Goal: Transaction & Acquisition: Purchase product/service

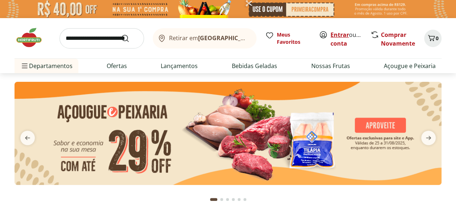
click at [335, 33] on link "Entrar" at bounding box center [339, 35] width 18 height 8
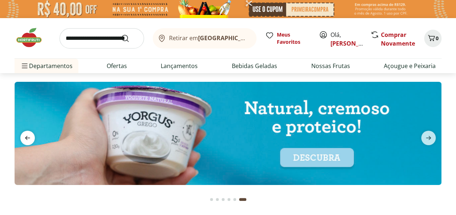
click at [31, 138] on icon "previous" at bounding box center [27, 138] width 9 height 9
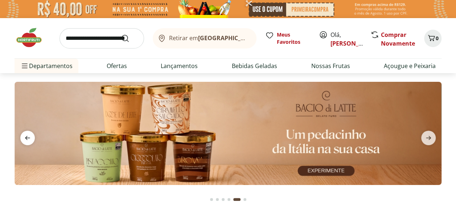
click at [31, 138] on icon "previous" at bounding box center [27, 138] width 9 height 9
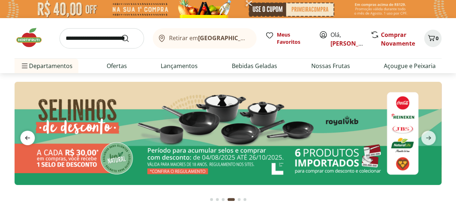
click at [31, 138] on icon "previous" at bounding box center [27, 138] width 9 height 9
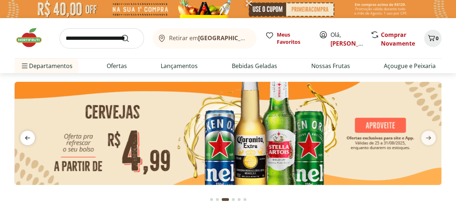
click at [31, 138] on icon "previous" at bounding box center [27, 138] width 9 height 9
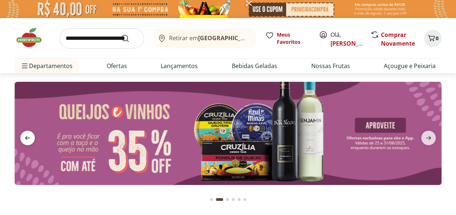
click at [31, 138] on icon "previous" at bounding box center [27, 138] width 9 height 9
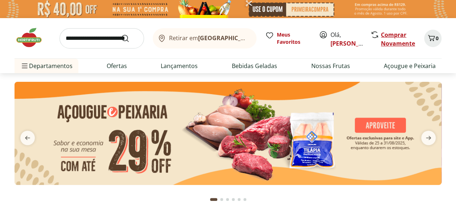
click at [399, 41] on link "Comprar Novamente" at bounding box center [398, 39] width 34 height 17
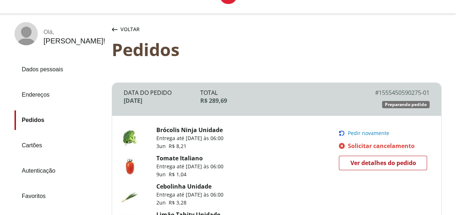
scroll to position [36, 0]
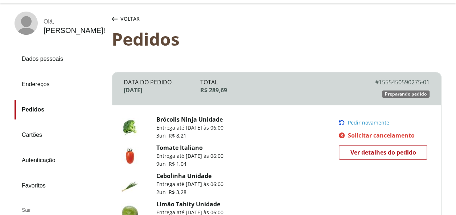
click at [371, 121] on span "Pedir novamente" at bounding box center [367, 123] width 41 height 6
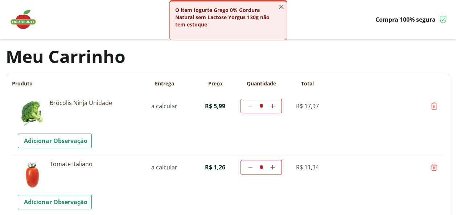
click at [282, 8] on line "button" at bounding box center [281, 7] width 4 height 4
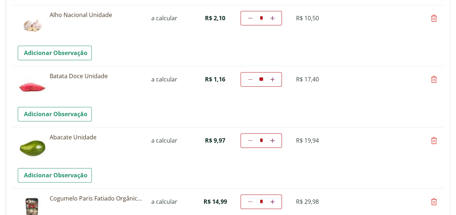
scroll to position [471, 0]
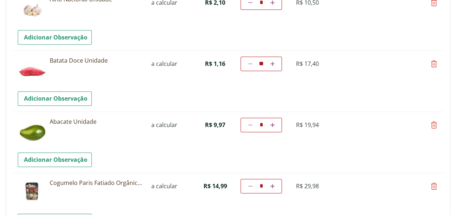
click at [251, 65] on icon at bounding box center [250, 64] width 4 height 4
type input "**"
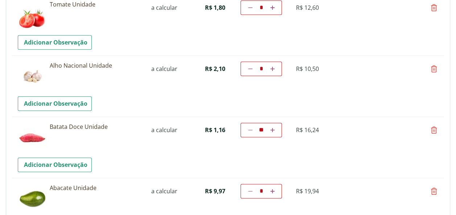
scroll to position [406, 0]
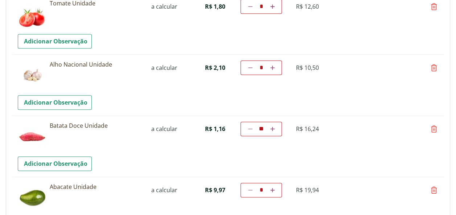
click at [435, 129] on icon at bounding box center [433, 129] width 9 height 9
type input "*"
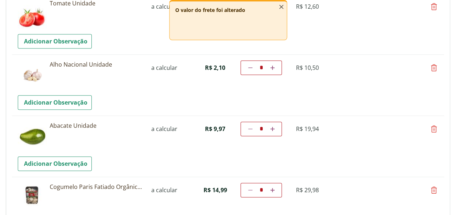
click at [280, 8] on icon "button" at bounding box center [281, 7] width 8 height 8
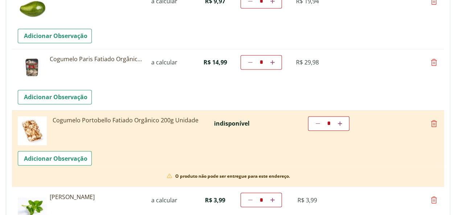
scroll to position [544, 0]
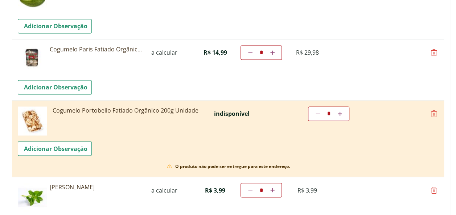
click at [433, 113] on icon at bounding box center [433, 113] width 9 height 9
type input "*"
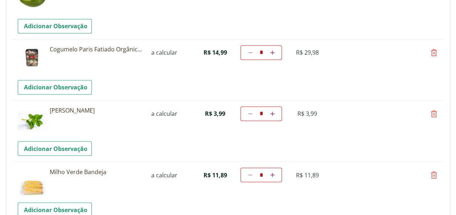
click at [273, 52] on icon at bounding box center [272, 52] width 4 height 4
type input "*"
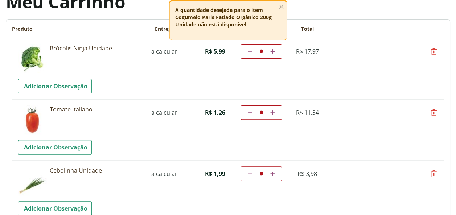
scroll to position [91, 0]
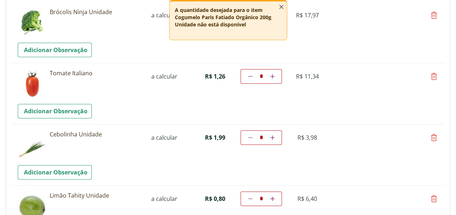
click at [281, 6] on icon "button" at bounding box center [281, 7] width 8 height 8
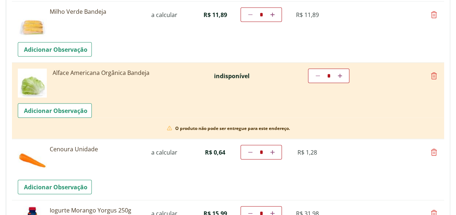
scroll to position [707, 0]
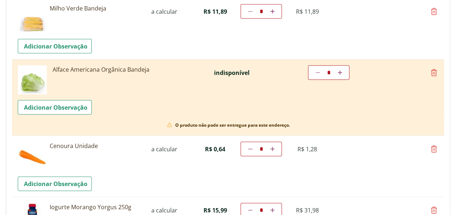
click at [434, 70] on icon at bounding box center [433, 73] width 9 height 9
type input "*"
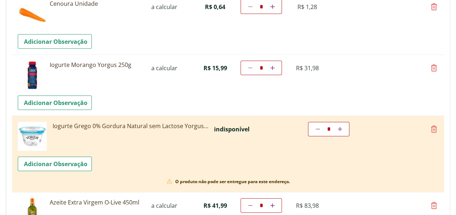
scroll to position [780, 0]
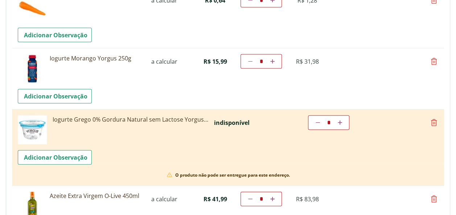
click at [431, 60] on icon at bounding box center [433, 61] width 9 height 9
type input "*"
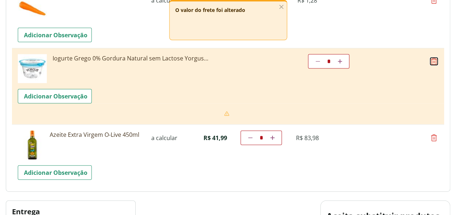
click at [432, 59] on icon at bounding box center [433, 61] width 9 height 9
type input "*"
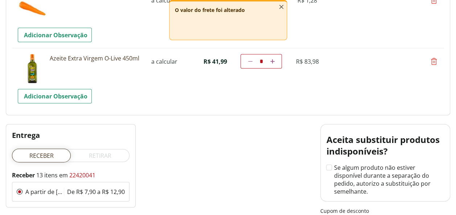
click at [279, 8] on line "button" at bounding box center [281, 7] width 4 height 4
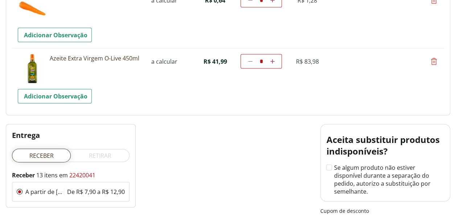
click at [433, 60] on icon at bounding box center [433, 61] width 9 height 9
type input "*"
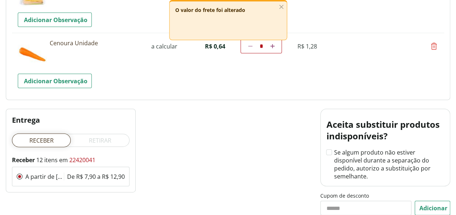
scroll to position [707, 0]
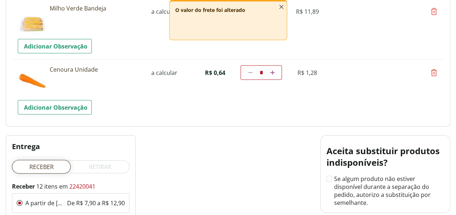
click at [281, 7] on icon "button" at bounding box center [281, 7] width 8 height 8
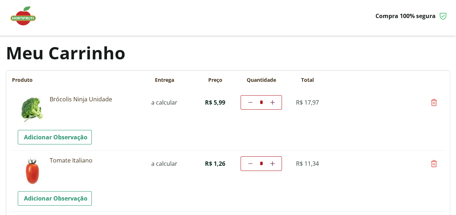
scroll to position [0, 0]
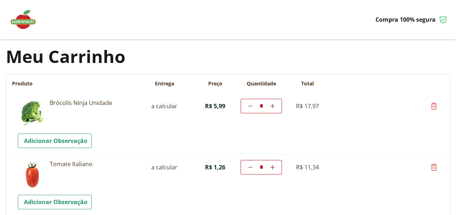
click at [23, 19] on img at bounding box center [27, 20] width 36 height 22
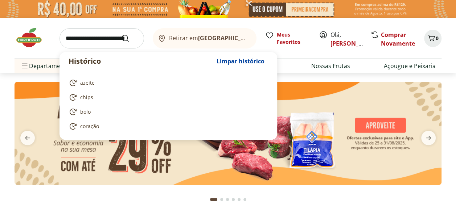
click at [106, 37] on input "search" at bounding box center [101, 38] width 84 height 20
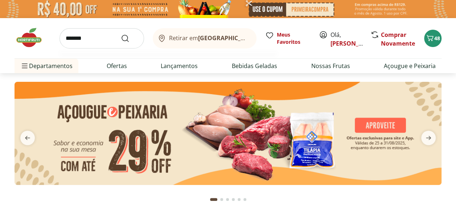
type input "*******"
click at [121, 34] on button "Submit Search" at bounding box center [129, 38] width 17 height 9
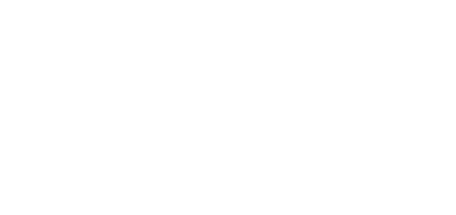
select select "**********"
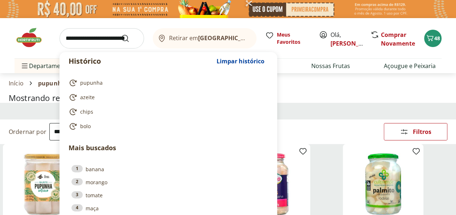
click at [70, 36] on input "search" at bounding box center [101, 38] width 84 height 20
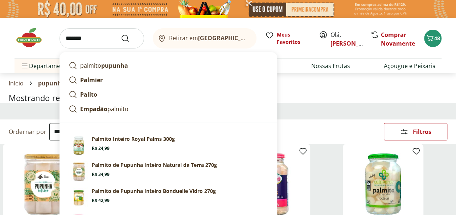
type input "*******"
click at [121, 34] on button "Submit Search" at bounding box center [129, 38] width 17 height 9
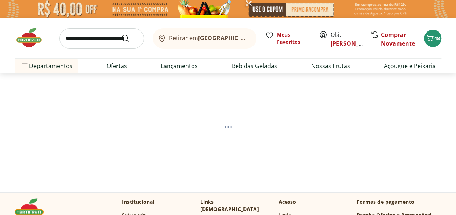
select select "**********"
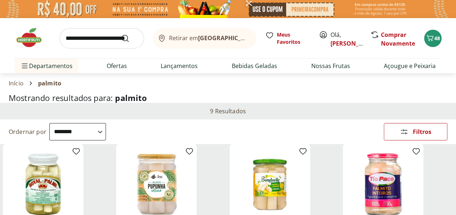
click at [84, 35] on input "search" at bounding box center [101, 38] width 84 height 20
type input "******"
click at [121, 34] on button "Submit Search" at bounding box center [129, 38] width 17 height 9
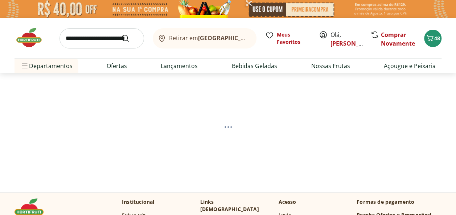
select select "**********"
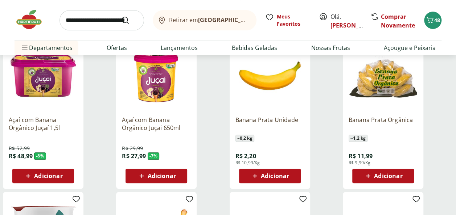
scroll to position [109, 0]
click at [266, 175] on span "Adicionar" at bounding box center [275, 176] width 28 height 6
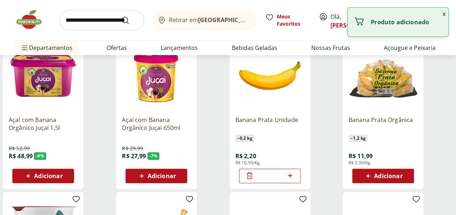
click at [291, 177] on icon at bounding box center [289, 175] width 9 height 9
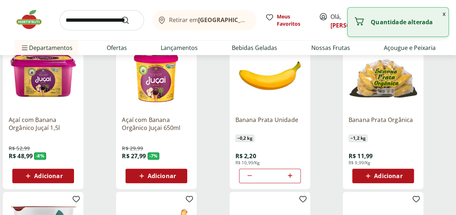
type input "*"
click at [91, 19] on input "search" at bounding box center [101, 20] width 84 height 20
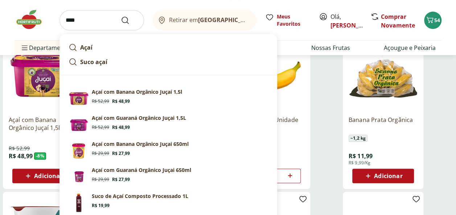
type input "****"
click at [121, 16] on button "Submit Search" at bounding box center [129, 20] width 17 height 9
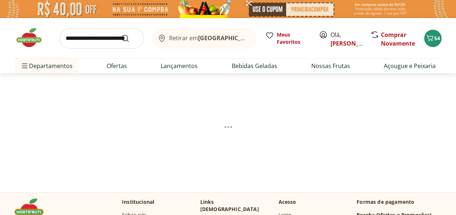
select select "**********"
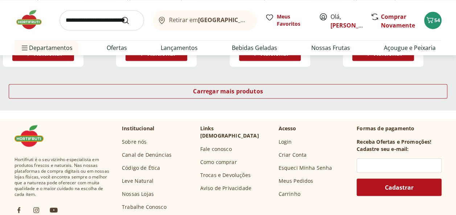
scroll to position [471, 0]
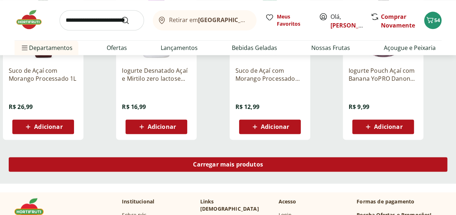
click at [236, 165] on span "Carregar mais produtos" at bounding box center [228, 165] width 70 height 6
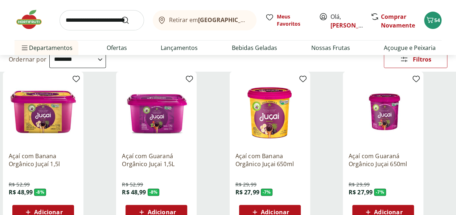
scroll to position [0, 0]
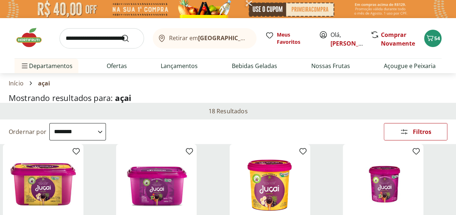
click at [65, 37] on input "search" at bounding box center [101, 38] width 84 height 20
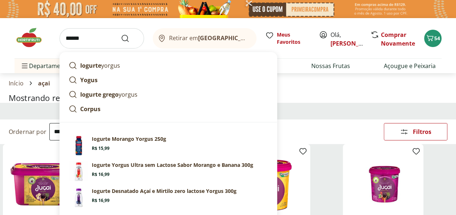
type input "******"
click at [121, 34] on button "Submit Search" at bounding box center [129, 38] width 17 height 9
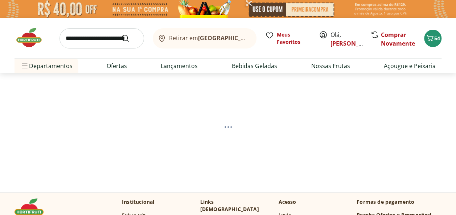
select select "**********"
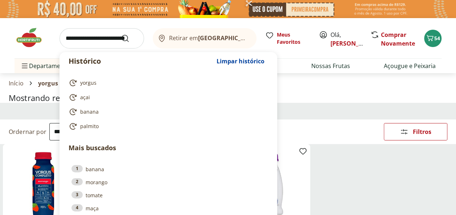
click at [74, 35] on input "search" at bounding box center [101, 38] width 84 height 20
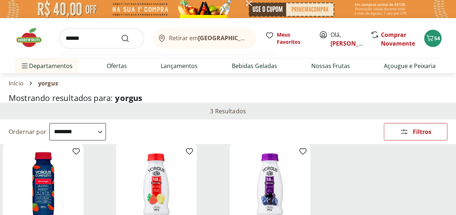
type input "******"
click at [121, 34] on button "Submit Search" at bounding box center [129, 38] width 17 height 9
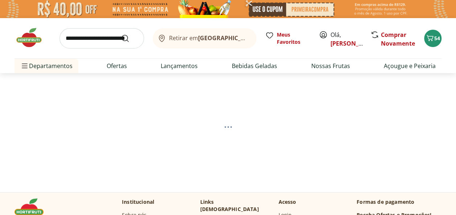
select select "**********"
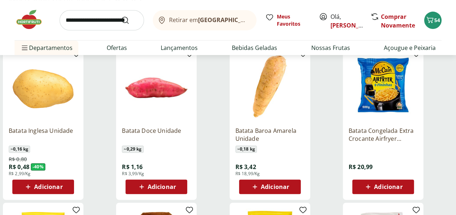
scroll to position [109, 0]
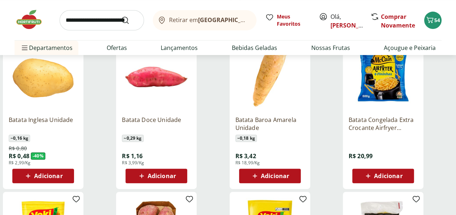
click at [46, 175] on span "Adicionar" at bounding box center [48, 176] width 28 height 6
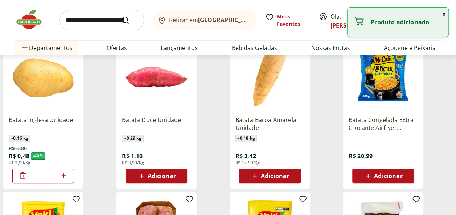
click at [63, 175] on icon at bounding box center [63, 176] width 4 height 4
type input "*"
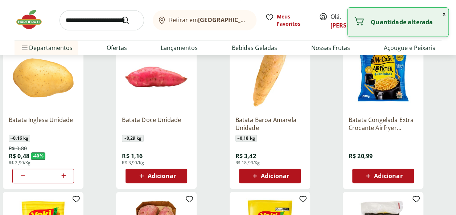
click at [86, 18] on input "search" at bounding box center [101, 20] width 84 height 20
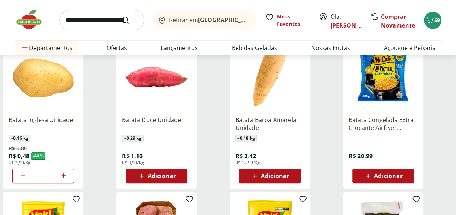
click at [327, 108] on div "Batata Baroa Amarela Unidade ~ 0,18 kg R$ 3,42 R$ 18,99/Kg Adicionar" at bounding box center [284, 113] width 110 height 154
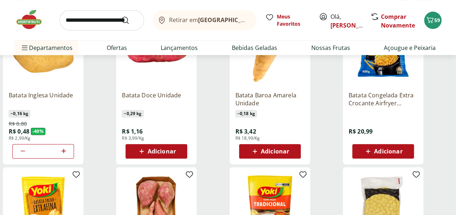
scroll to position [145, 0]
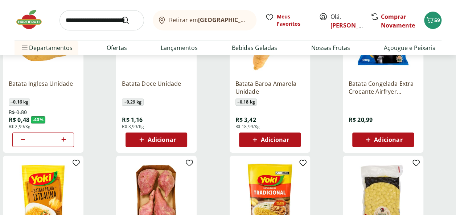
click at [273, 140] on span "Adicionar" at bounding box center [275, 140] width 28 height 6
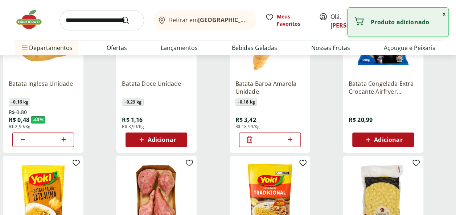
click at [290, 140] on icon at bounding box center [289, 139] width 9 height 9
type input "*"
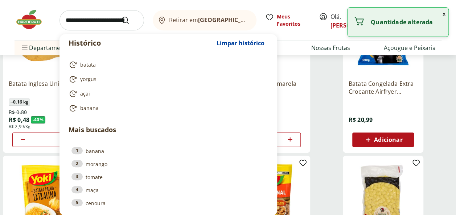
click at [77, 21] on input "search" at bounding box center [101, 20] width 84 height 20
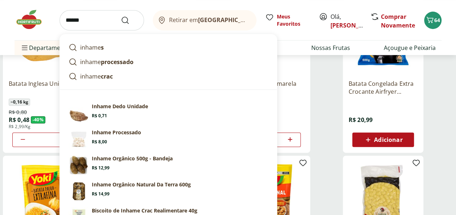
type input "******"
click at [121, 16] on button "Submit Search" at bounding box center [129, 20] width 17 height 9
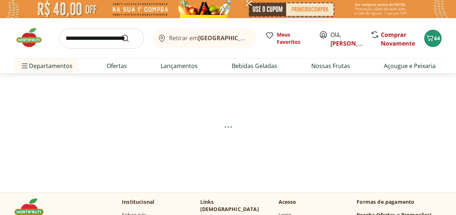
select select "**********"
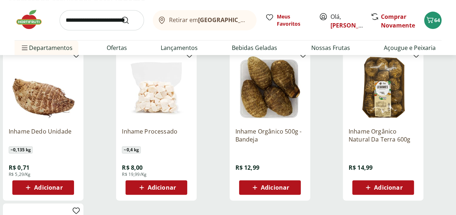
scroll to position [109, 0]
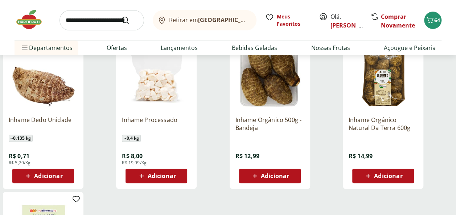
click at [37, 175] on span "Adicionar" at bounding box center [48, 176] width 28 height 6
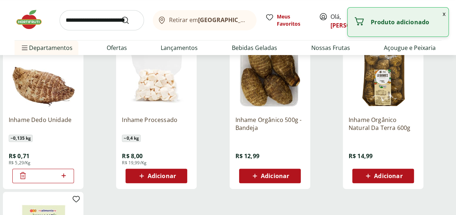
click at [65, 177] on icon at bounding box center [63, 175] width 9 height 9
type input "*"
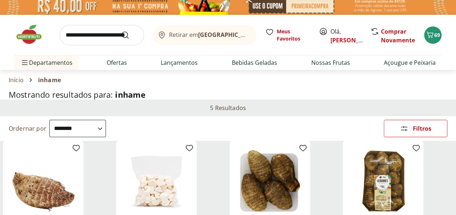
scroll to position [0, 0]
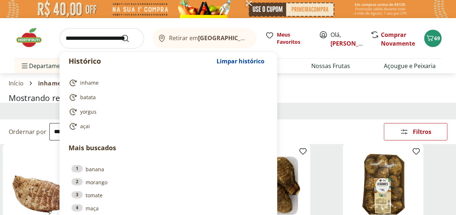
click at [85, 40] on input "search" at bounding box center [101, 38] width 84 height 20
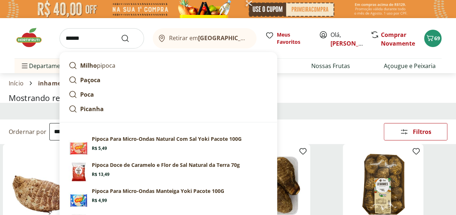
type input "******"
click at [121, 34] on button "Submit Search" at bounding box center [129, 38] width 17 height 9
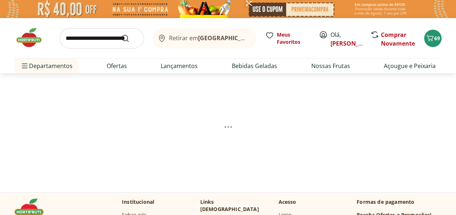
select select "**********"
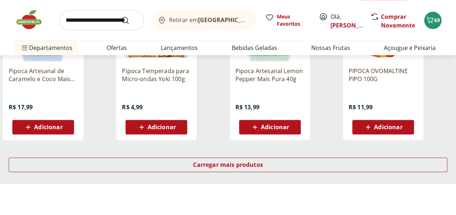
scroll to position [471, 0]
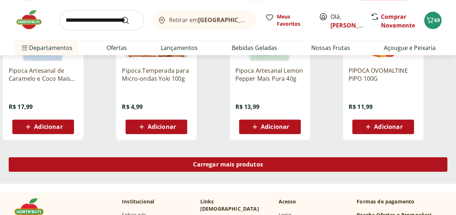
click at [201, 169] on div "Carregar mais produtos" at bounding box center [228, 164] width 438 height 15
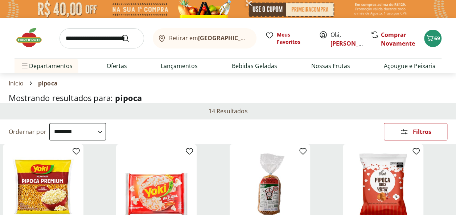
click at [86, 36] on input "search" at bounding box center [101, 38] width 84 height 20
type input "**********"
click at [121, 34] on button "Submit Search" at bounding box center [129, 38] width 17 height 9
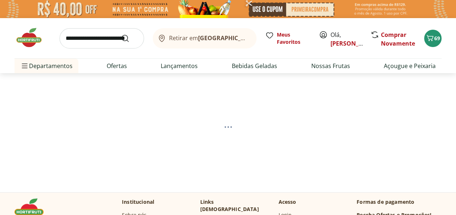
select select "**********"
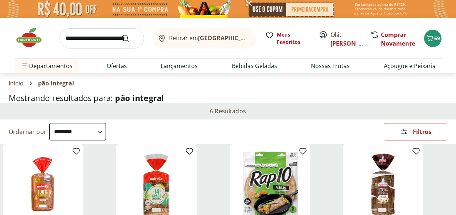
select select "**********"
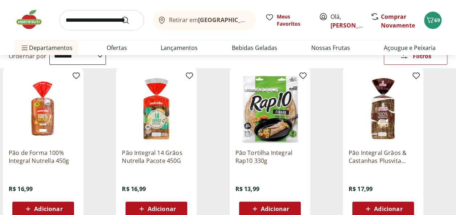
scroll to position [73, 0]
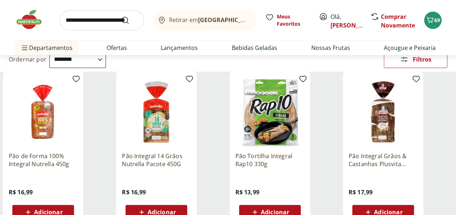
click at [384, 127] on img at bounding box center [382, 112] width 69 height 69
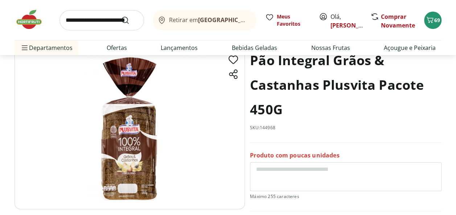
scroll to position [109, 0]
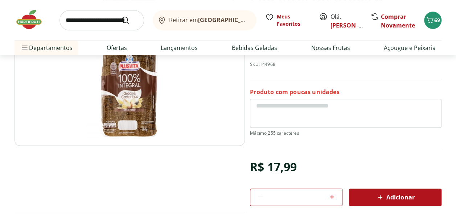
click at [402, 199] on span "Adicionar" at bounding box center [395, 197] width 38 height 9
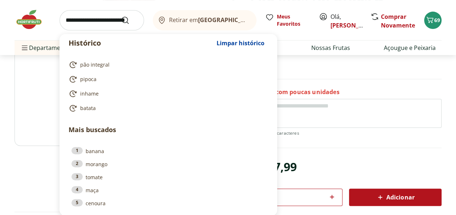
click at [91, 20] on input "search" at bounding box center [101, 20] width 84 height 20
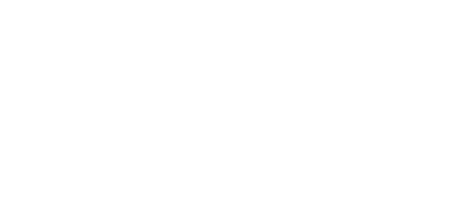
select select "**********"
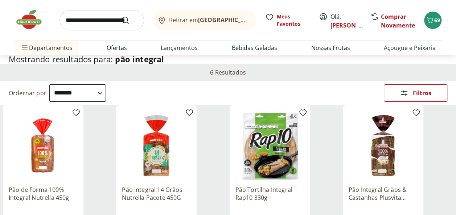
scroll to position [36, 0]
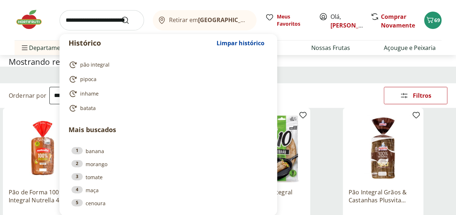
click at [81, 22] on input "search" at bounding box center [101, 20] width 84 height 20
click at [315, 74] on div "6 Resultados" at bounding box center [228, 75] width 456 height 17
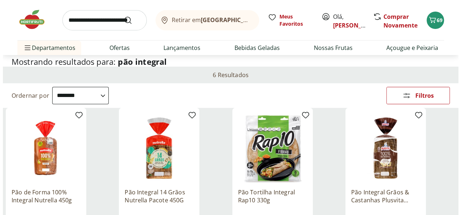
scroll to position [145, 0]
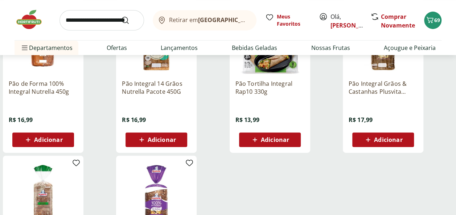
click at [392, 144] on span "Adicionar" at bounding box center [382, 140] width 39 height 9
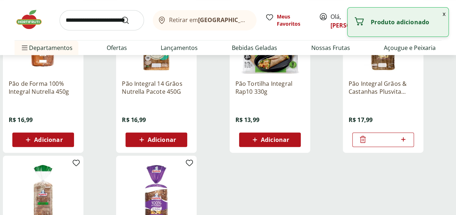
click at [443, 15] on button "x" at bounding box center [443, 14] width 9 height 12
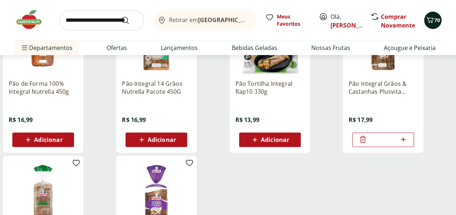
click at [430, 20] on icon "Carrinho" at bounding box center [429, 20] width 9 height 9
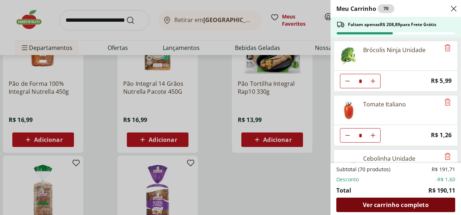
click at [407, 203] on span "Ver carrinho completo" at bounding box center [396, 205] width 66 height 6
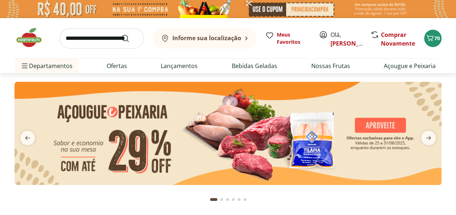
click at [105, 41] on input "search" at bounding box center [101, 38] width 84 height 20
type input "********"
click at [121, 34] on button "Submit Search" at bounding box center [129, 38] width 17 height 9
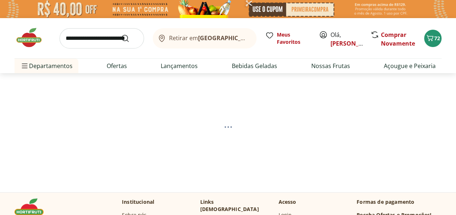
select select "**********"
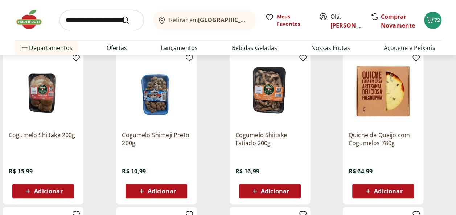
scroll to position [109, 0]
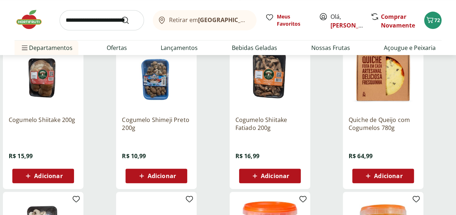
click at [265, 176] on span "Adicionar" at bounding box center [275, 176] width 28 height 6
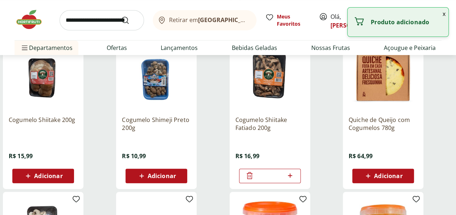
click at [291, 175] on icon at bounding box center [290, 176] width 4 height 4
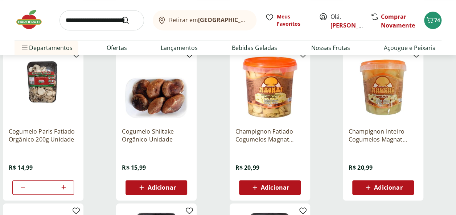
type input "*"
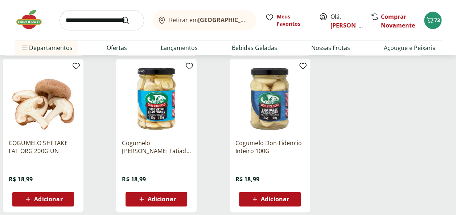
scroll to position [435, 0]
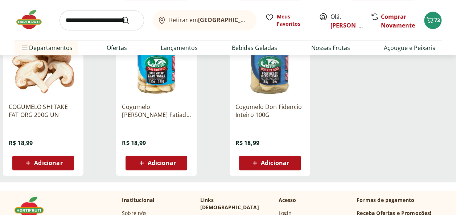
click at [46, 163] on span "Adicionar" at bounding box center [48, 163] width 28 height 6
click at [63, 162] on icon at bounding box center [63, 163] width 4 height 4
type input "*"
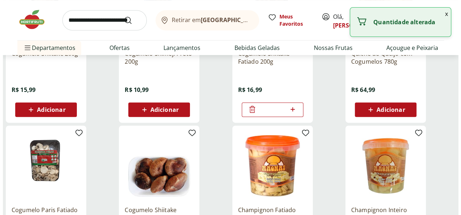
scroll to position [109, 0]
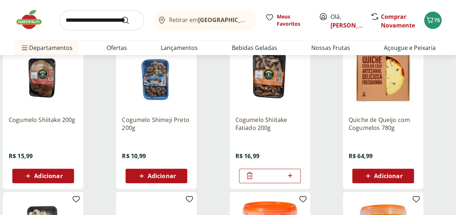
click at [249, 176] on icon at bounding box center [249, 175] width 9 height 9
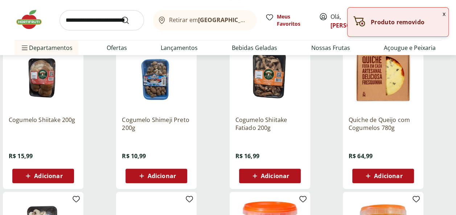
click at [444, 14] on div "x Produto removido" at bounding box center [398, 22] width 102 height 30
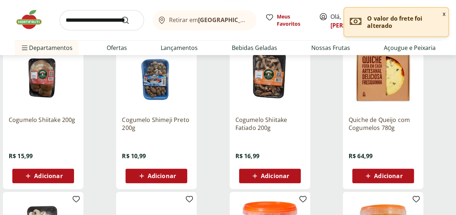
click at [441, 15] on button "x" at bounding box center [443, 14] width 9 height 12
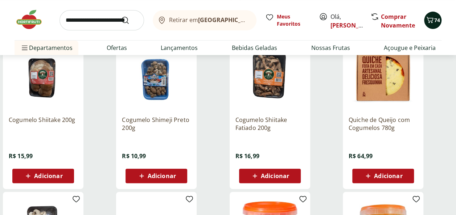
click at [433, 21] on icon "Carrinho" at bounding box center [429, 20] width 9 height 9
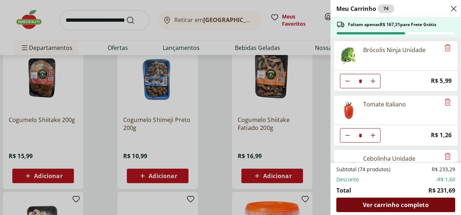
click at [394, 207] on span "Ver carrinho completo" at bounding box center [396, 205] width 66 height 6
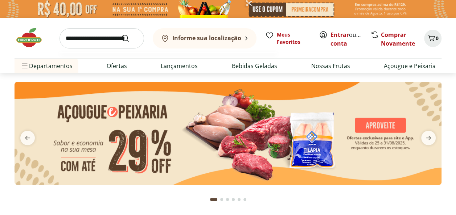
click at [84, 38] on input "search" at bounding box center [101, 38] width 84 height 20
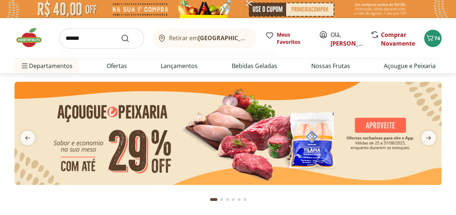
type input "******"
click at [121, 34] on button "Submit Search" at bounding box center [129, 38] width 17 height 9
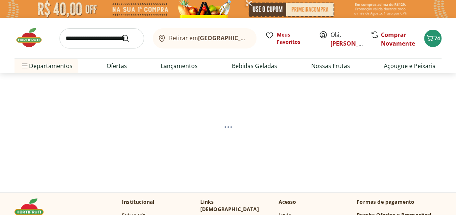
select select "**********"
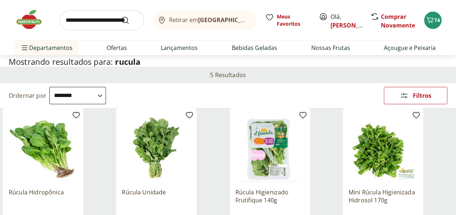
scroll to position [181, 0]
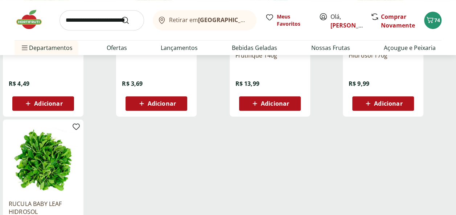
click at [375, 104] on span "Adicionar" at bounding box center [388, 104] width 28 height 6
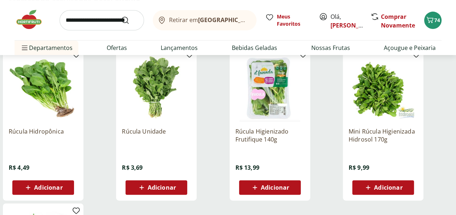
scroll to position [133, 0]
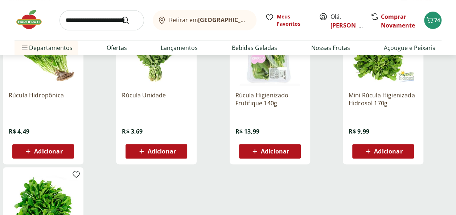
click at [379, 150] on span "Adicionar" at bounding box center [388, 152] width 28 height 6
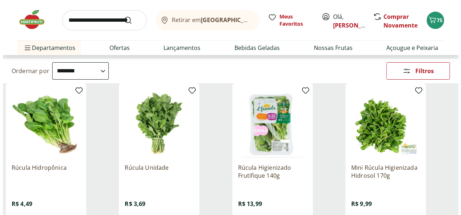
scroll to position [97, 0]
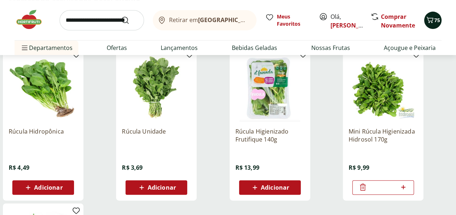
click at [433, 19] on icon "Carrinho" at bounding box center [429, 20] width 9 height 9
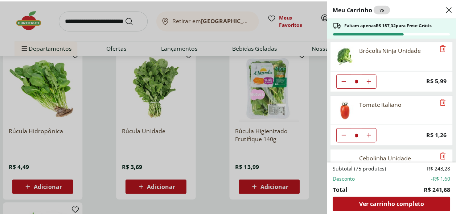
scroll to position [0, 0]
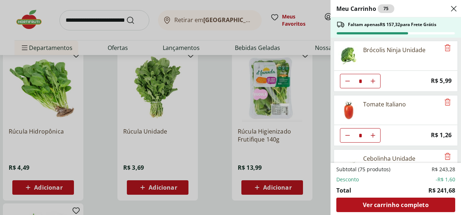
click at [98, 22] on div "Meu Carrinho 75 Faltam apenas R$ 157,32 para Frete Grátis Brócolis Ninja Unidad…" at bounding box center [230, 107] width 461 height 215
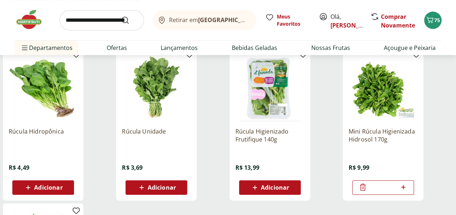
click at [98, 18] on input "search" at bounding box center [101, 20] width 84 height 20
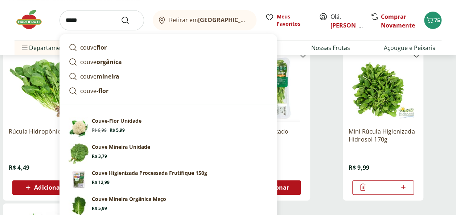
type input "*****"
click at [121, 16] on button "Submit Search" at bounding box center [129, 20] width 17 height 9
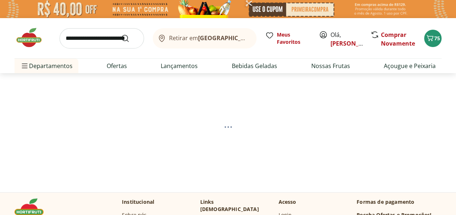
select select "**********"
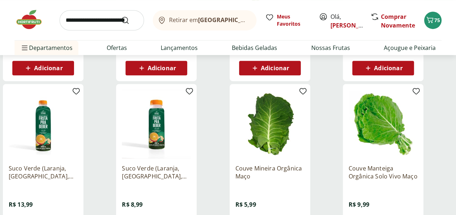
scroll to position [181, 0]
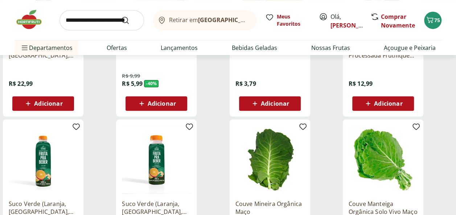
click at [268, 102] on span "Adicionar" at bounding box center [275, 104] width 28 height 6
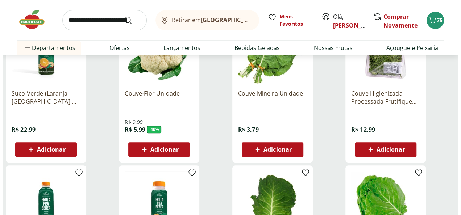
scroll to position [145, 0]
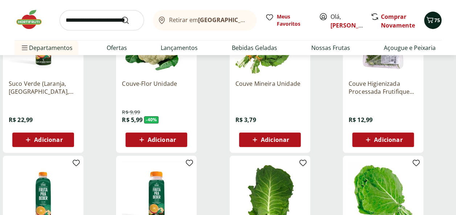
click at [435, 21] on span "75" at bounding box center [437, 20] width 6 height 7
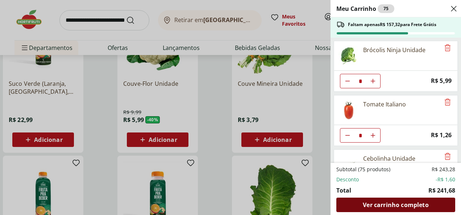
click at [398, 204] on span "Ver carrinho completo" at bounding box center [396, 205] width 66 height 6
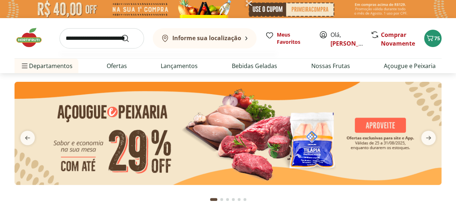
click at [108, 42] on input "search" at bounding box center [101, 38] width 84 height 20
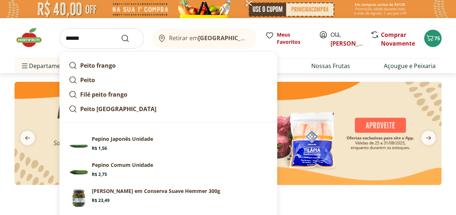
type input "******"
click at [121, 34] on button "Submit Search" at bounding box center [129, 38] width 17 height 9
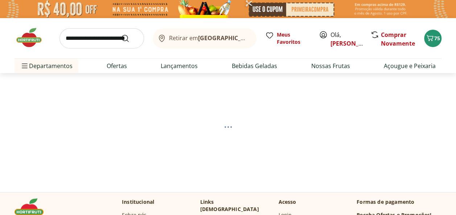
select select "**********"
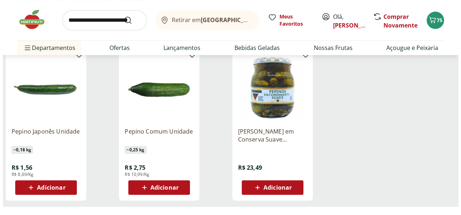
scroll to position [109, 0]
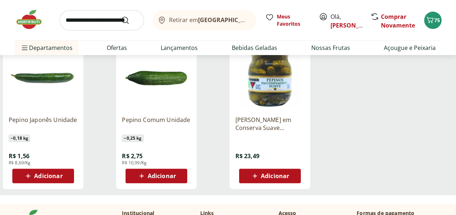
click at [63, 175] on div "Adicionar" at bounding box center [43, 176] width 50 height 13
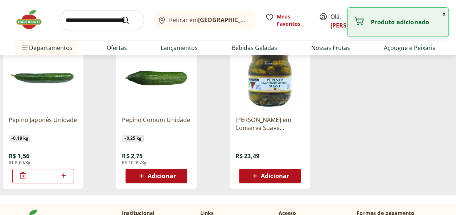
click at [64, 175] on icon at bounding box center [63, 176] width 4 height 4
type input "*"
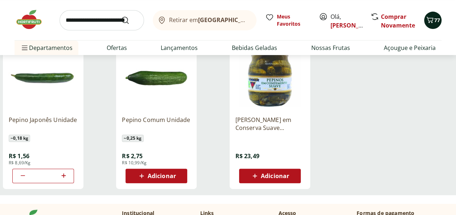
click at [431, 13] on button "77" at bounding box center [432, 20] width 17 height 17
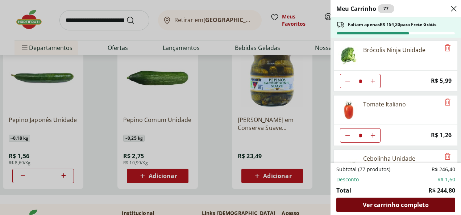
click at [390, 205] on span "Ver carrinho completo" at bounding box center [396, 205] width 66 height 6
